Goal: Task Accomplishment & Management: Manage account settings

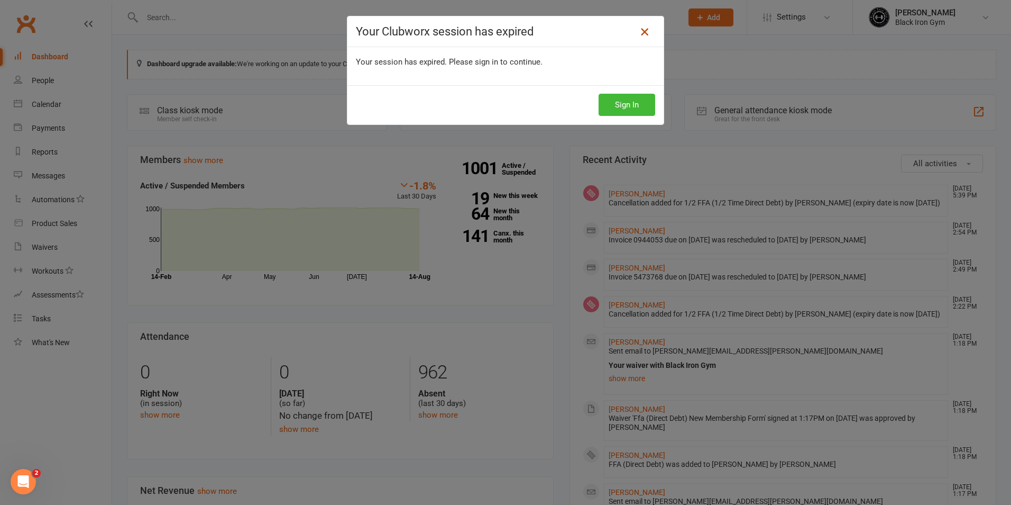
click at [639, 31] on icon at bounding box center [645, 31] width 13 height 13
click at [641, 37] on icon at bounding box center [645, 31] width 13 height 13
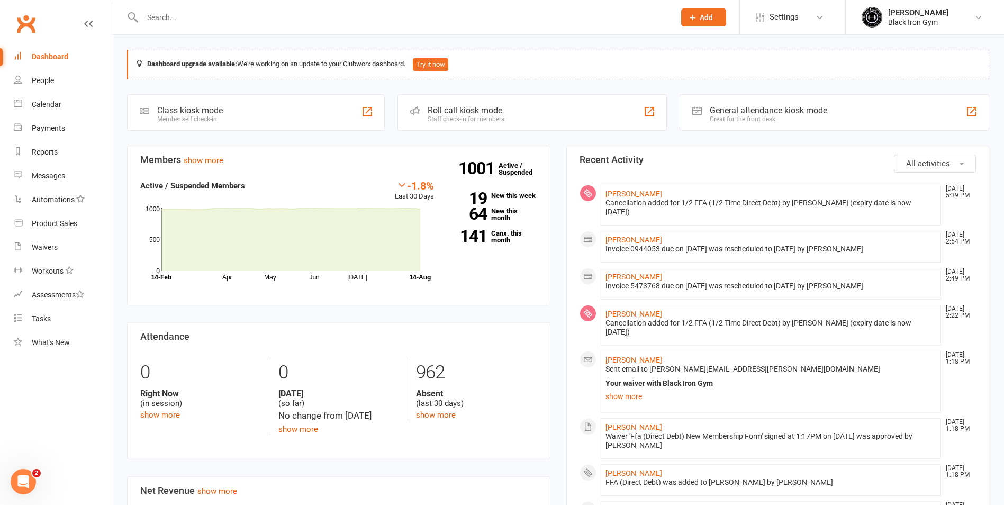
click at [256, 14] on input "text" at bounding box center [403, 17] width 528 height 15
click at [50, 248] on div "Waivers" at bounding box center [45, 247] width 26 height 8
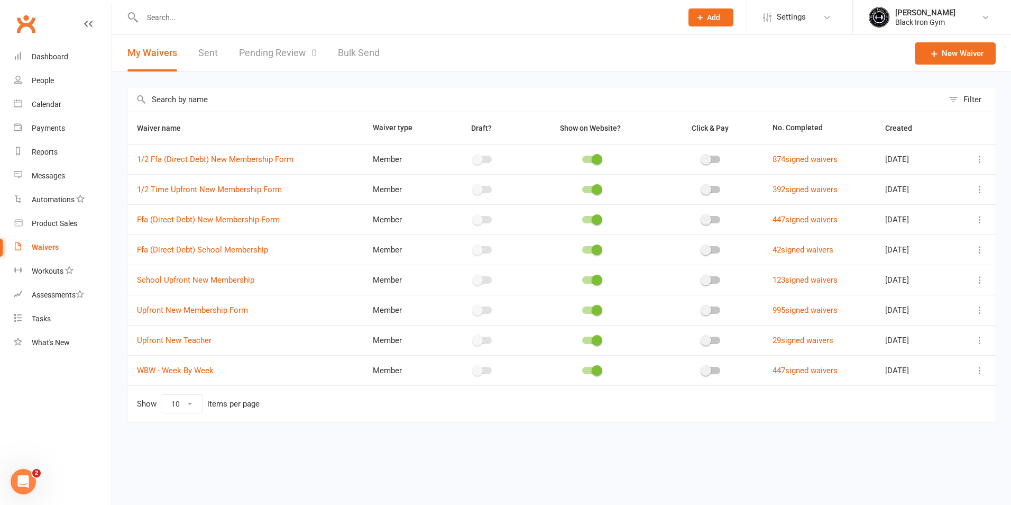
click at [291, 51] on link "Pending Review 0" at bounding box center [278, 53] width 78 height 37
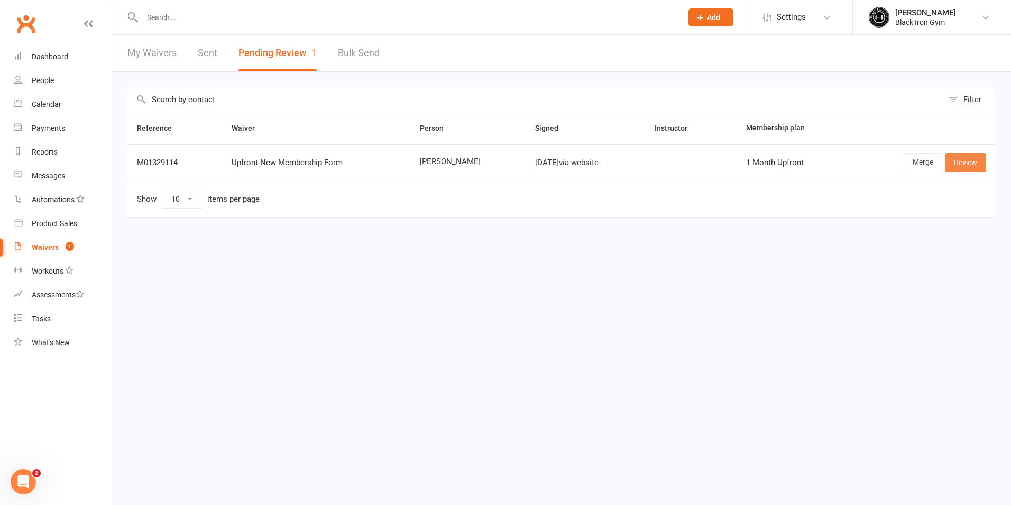
click at [965, 159] on link "Review" at bounding box center [965, 162] width 41 height 19
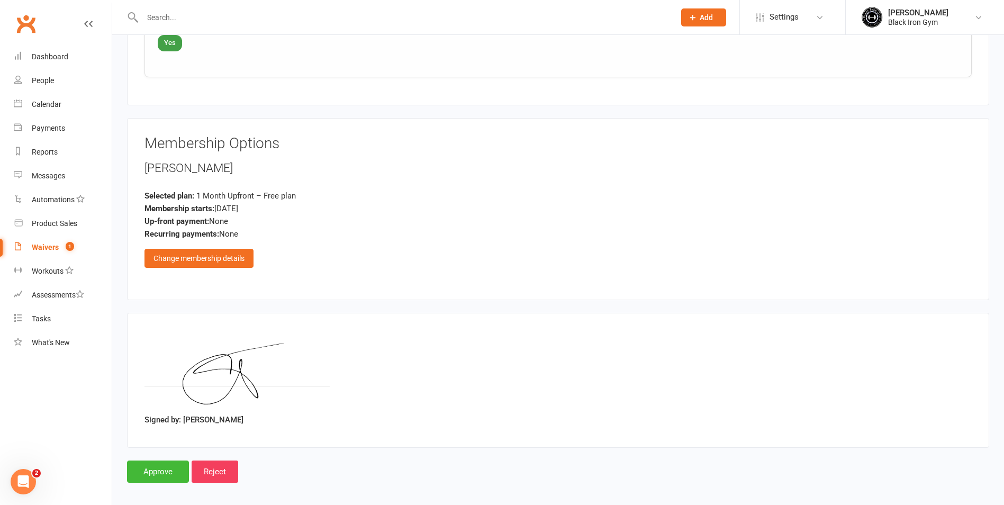
scroll to position [1088, 0]
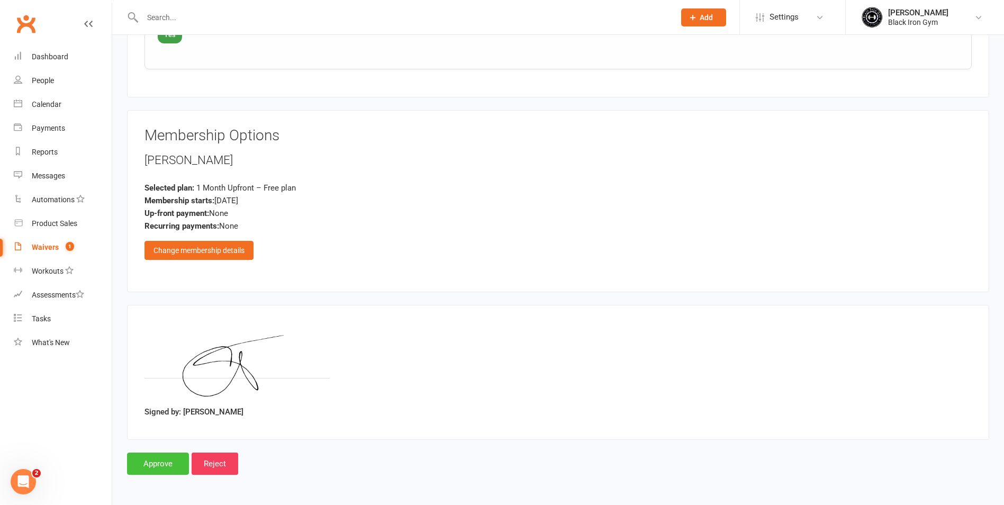
click at [163, 467] on input "Approve" at bounding box center [158, 463] width 62 height 22
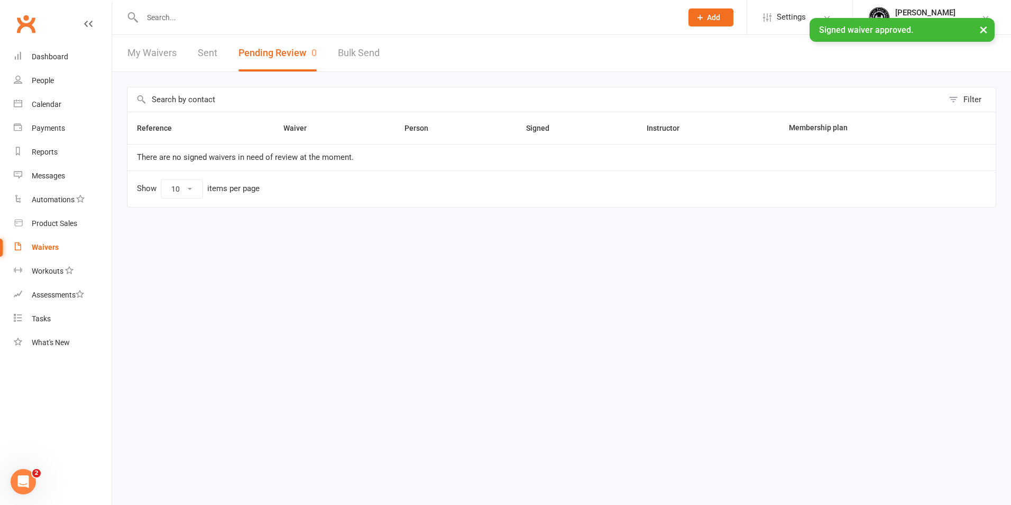
click at [211, 11] on input "text" at bounding box center [407, 17] width 536 height 15
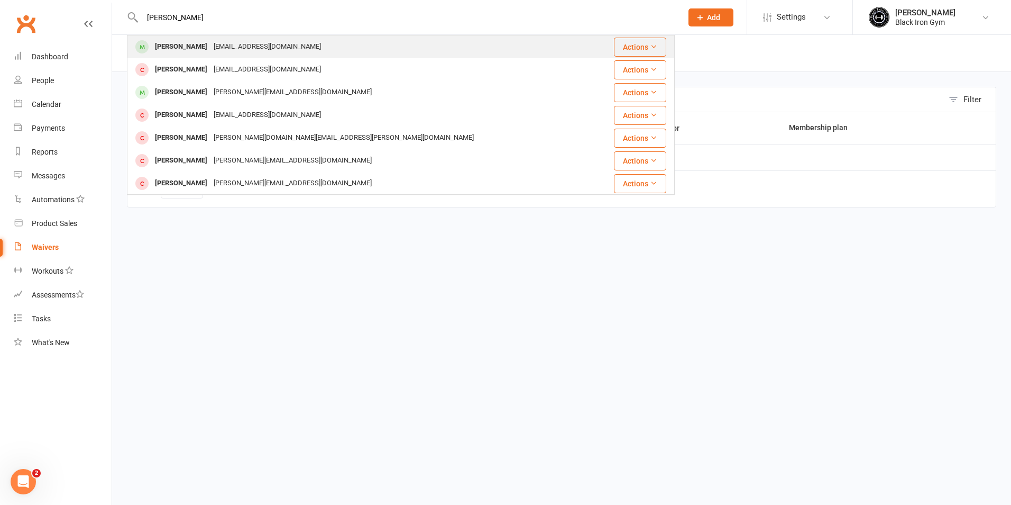
type input "[PERSON_NAME]"
click at [252, 51] on div "[EMAIL_ADDRESS][DOMAIN_NAME]" at bounding box center [268, 46] width 114 height 15
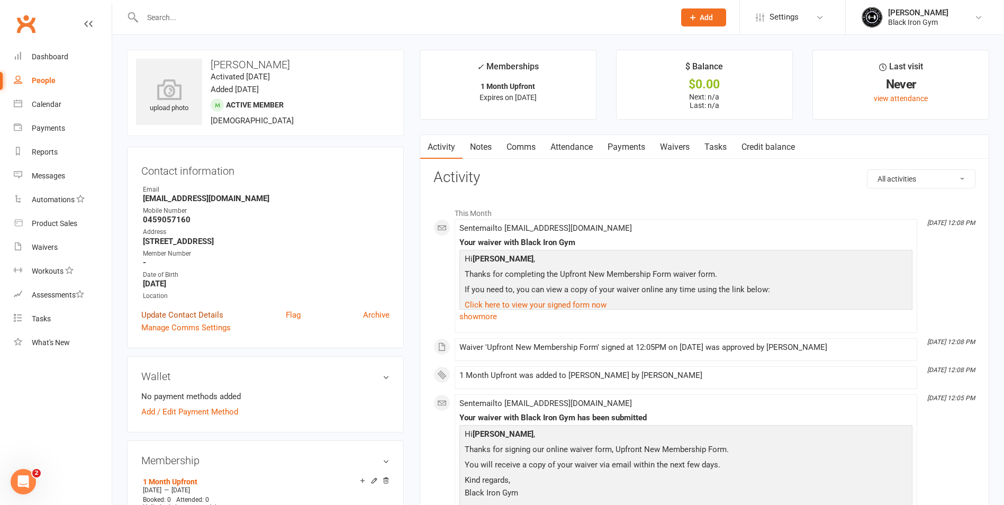
click at [199, 318] on link "Update Contact Details" at bounding box center [182, 314] width 82 height 13
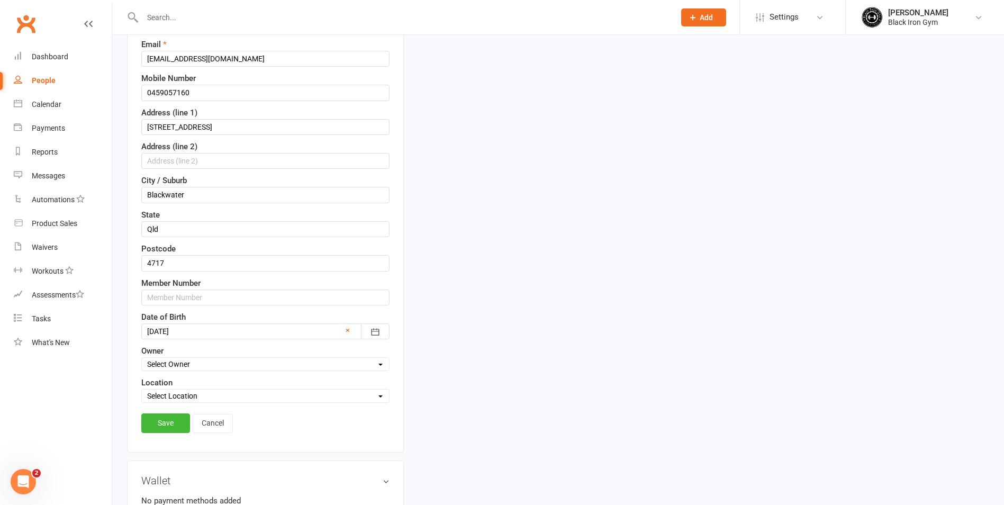
scroll to position [208, 0]
click at [202, 296] on input "text" at bounding box center [265, 296] width 248 height 16
click at [201, 292] on input "3238" at bounding box center [265, 296] width 248 height 16
type input "3238."
click at [159, 424] on link "Save" at bounding box center [165, 421] width 49 height 19
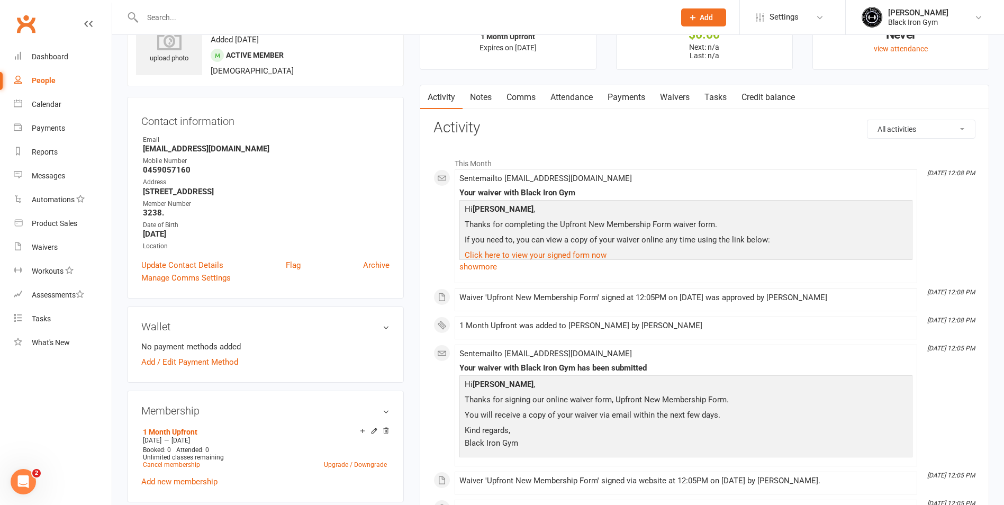
scroll to position [0, 0]
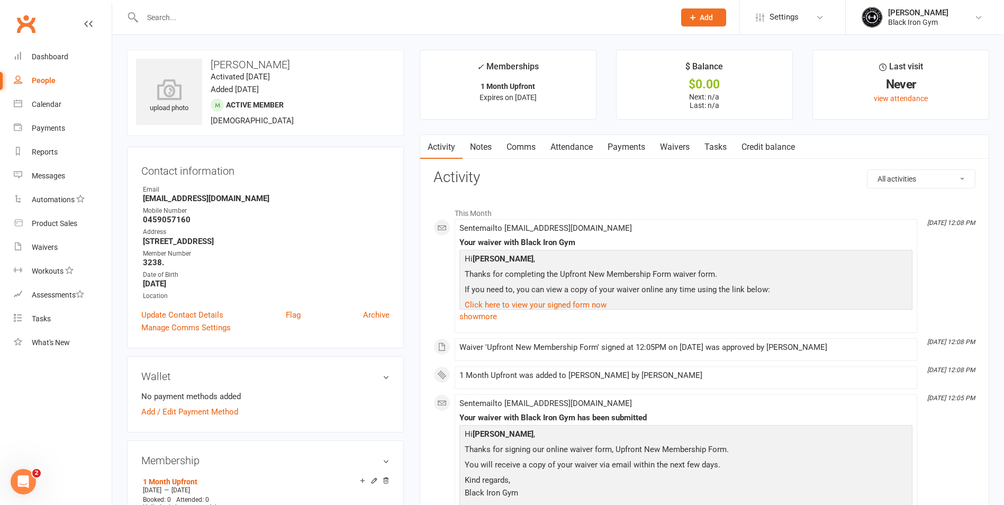
click at [297, 329] on div "Manage Comms Settings" at bounding box center [265, 327] width 248 height 13
